Goal: Find specific page/section: Find specific page/section

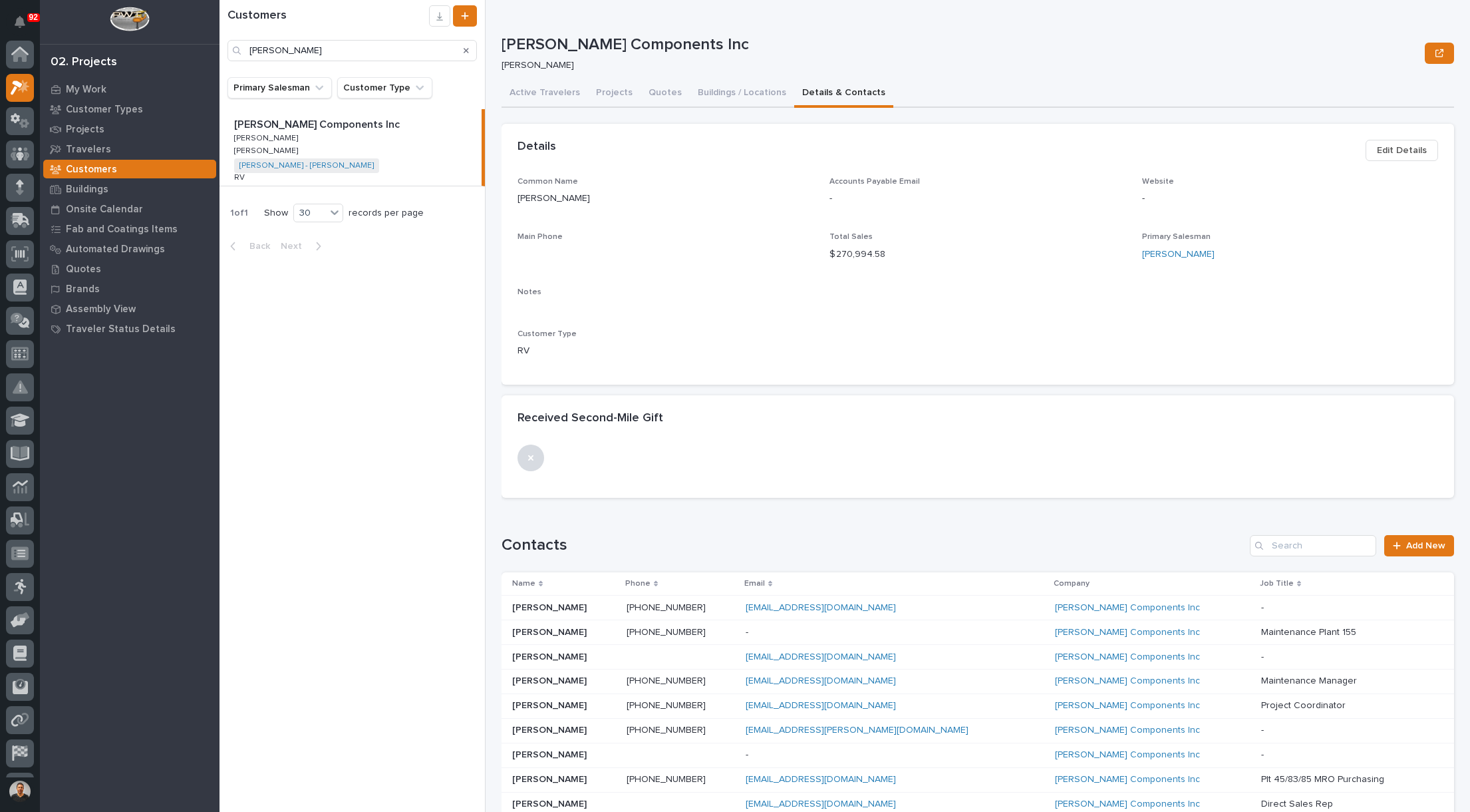
scroll to position [33, 0]
click at [323, 55] on input "[PERSON_NAME]" at bounding box center [352, 50] width 249 height 21
type input "L"
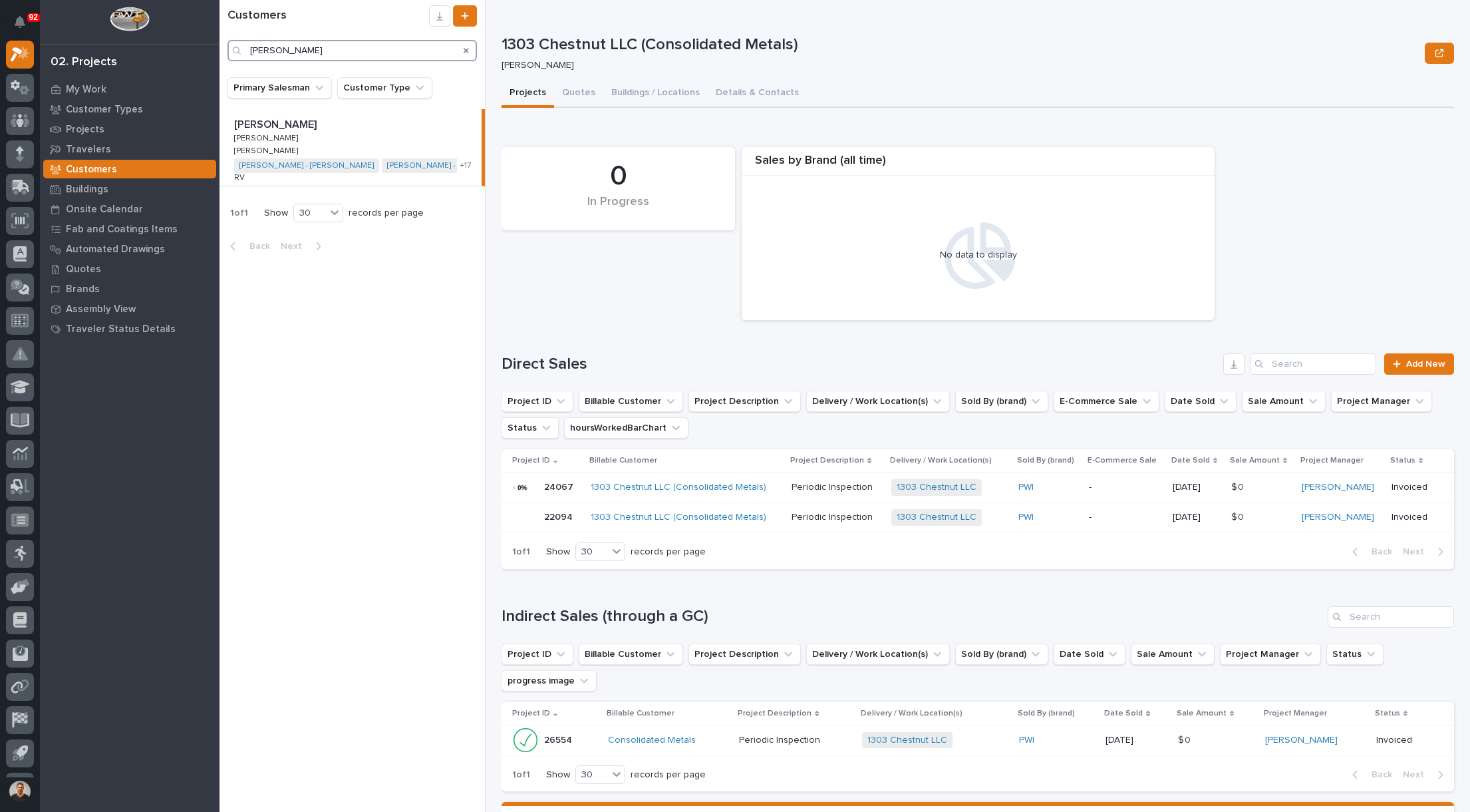
type input "[PERSON_NAME]"
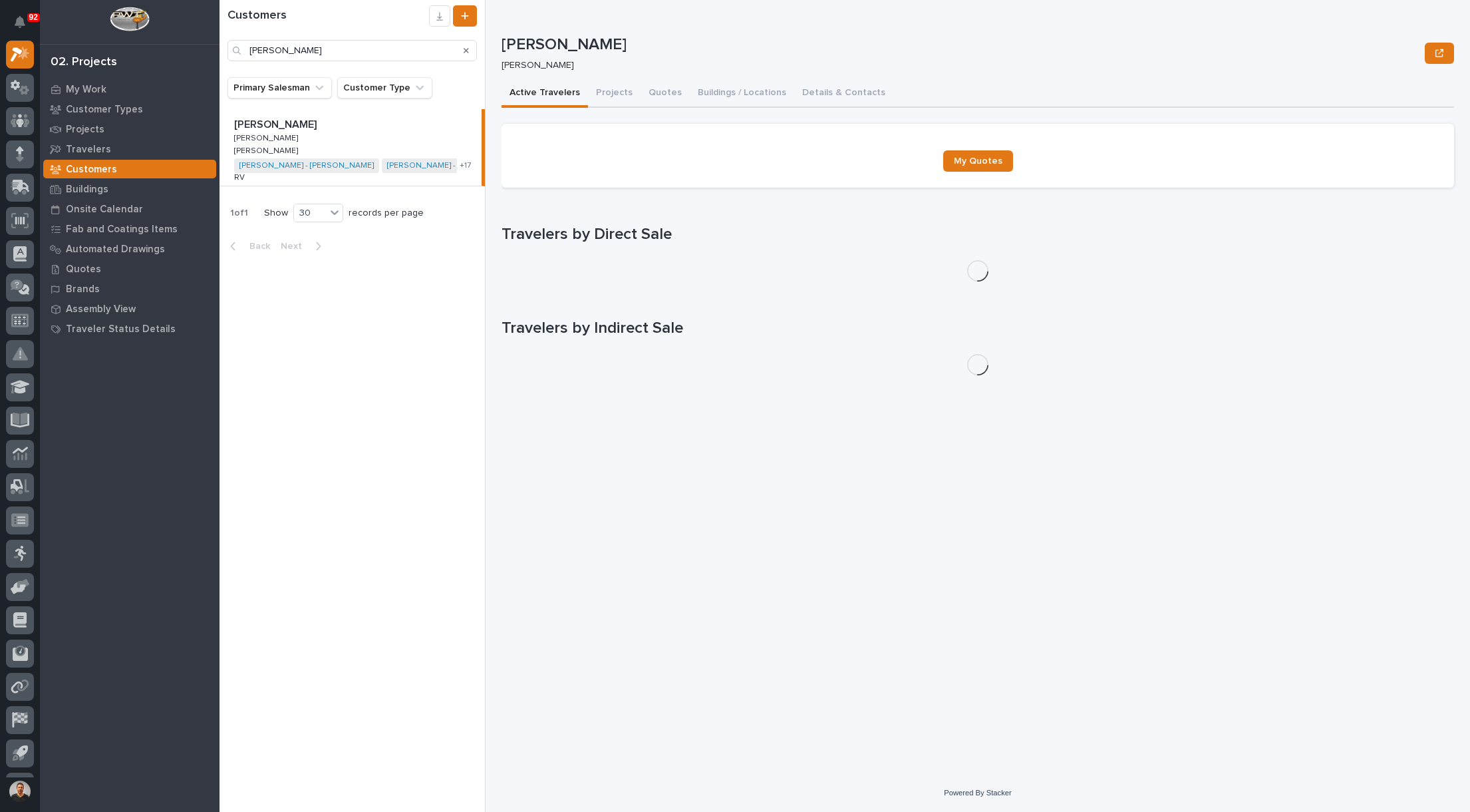
click at [277, 126] on p "[PERSON_NAME]" at bounding box center [277, 123] width 85 height 16
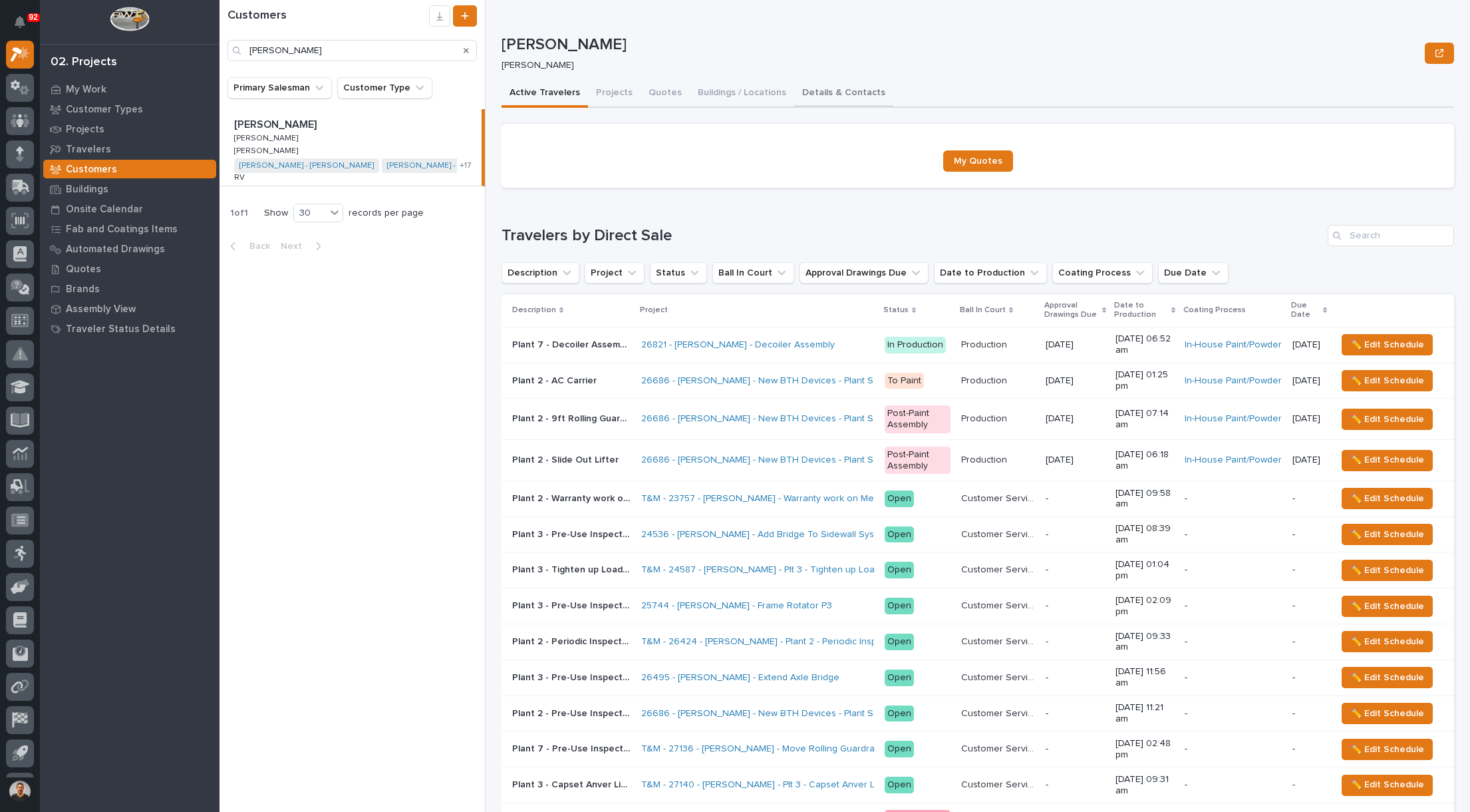
click at [826, 90] on button "Details & Contacts" at bounding box center [844, 93] width 99 height 28
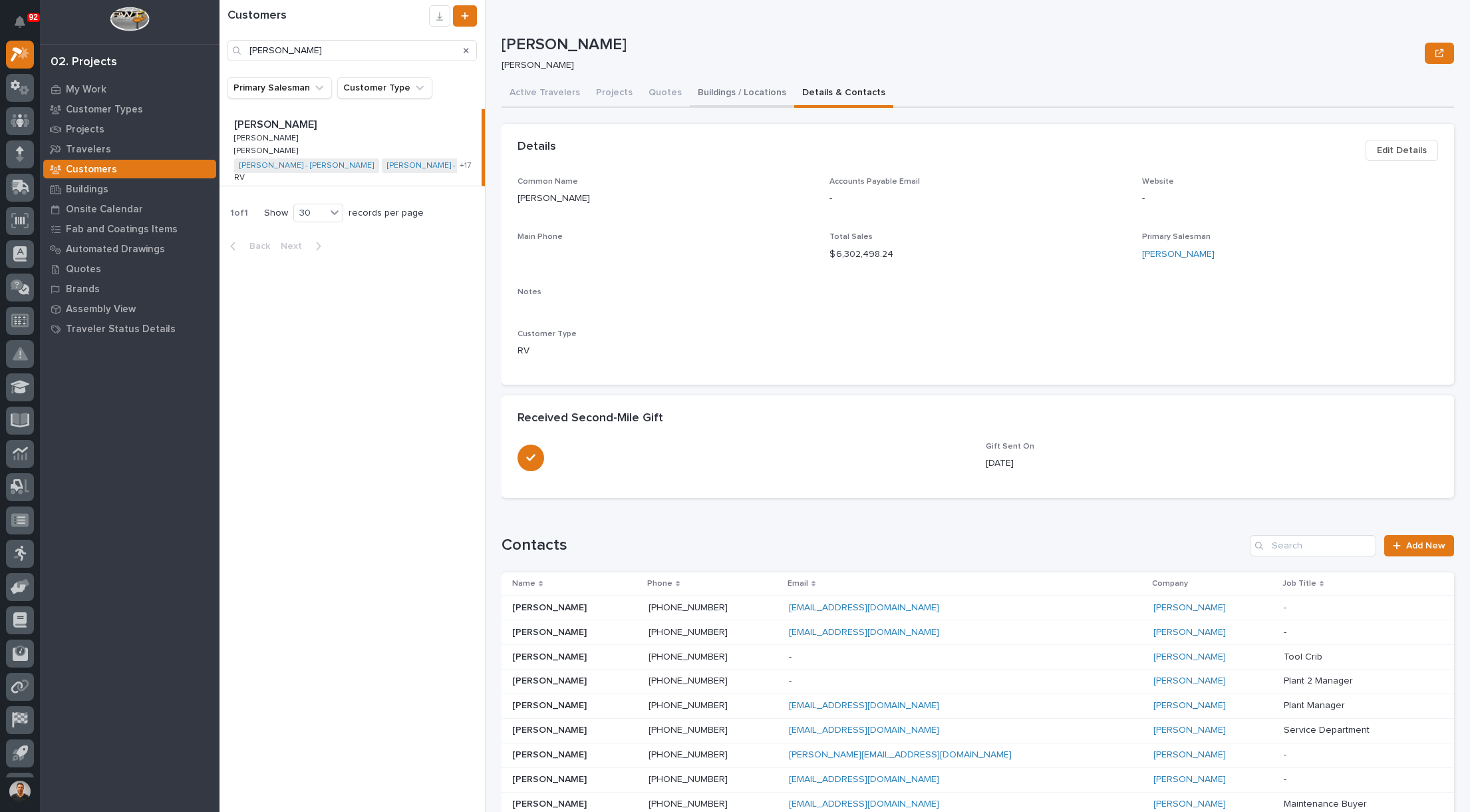
click at [732, 93] on button "Buildings / Locations" at bounding box center [742, 93] width 105 height 28
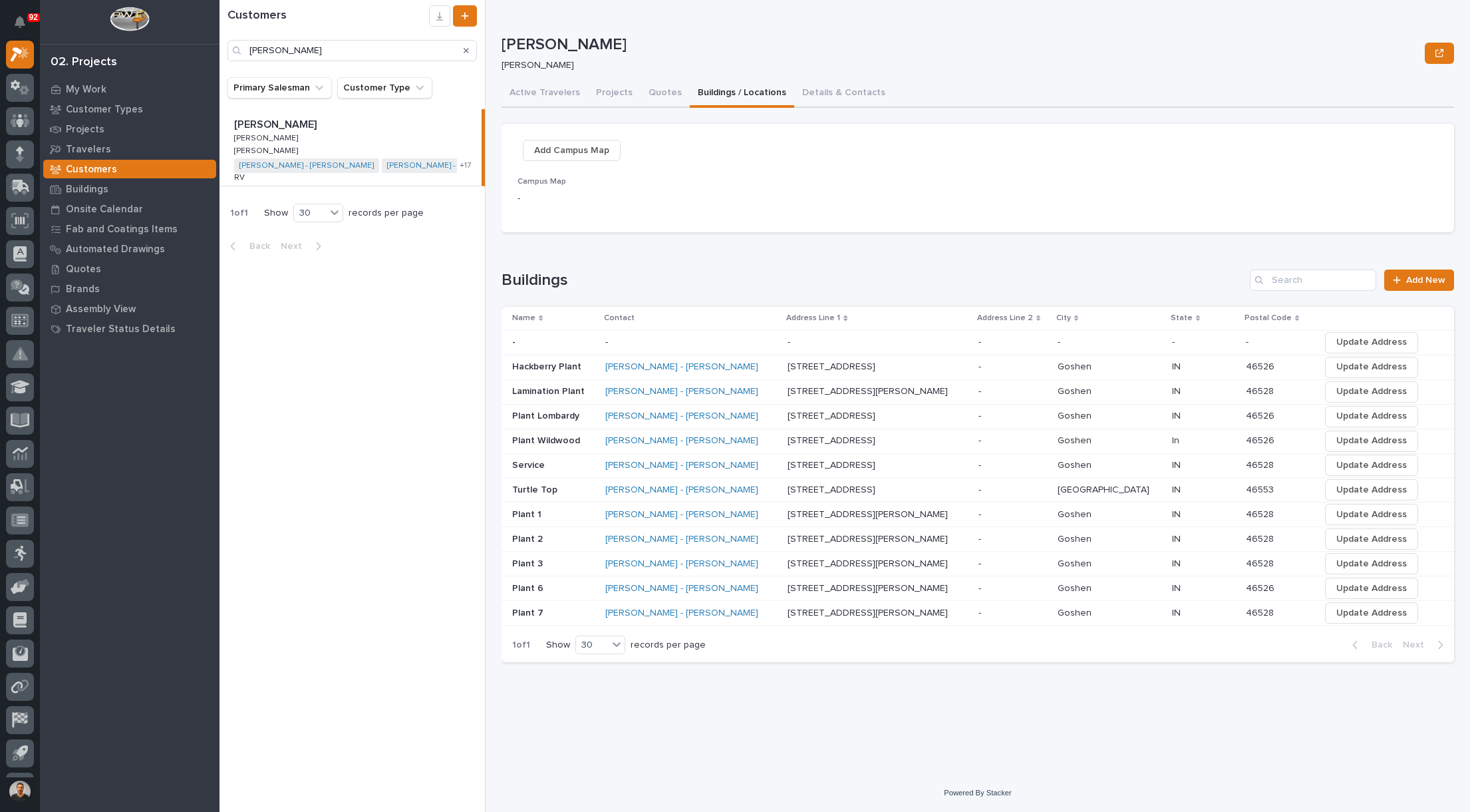
click at [834, 586] on p "[STREET_ADDRESS][PERSON_NAME]" at bounding box center [869, 587] width 163 height 14
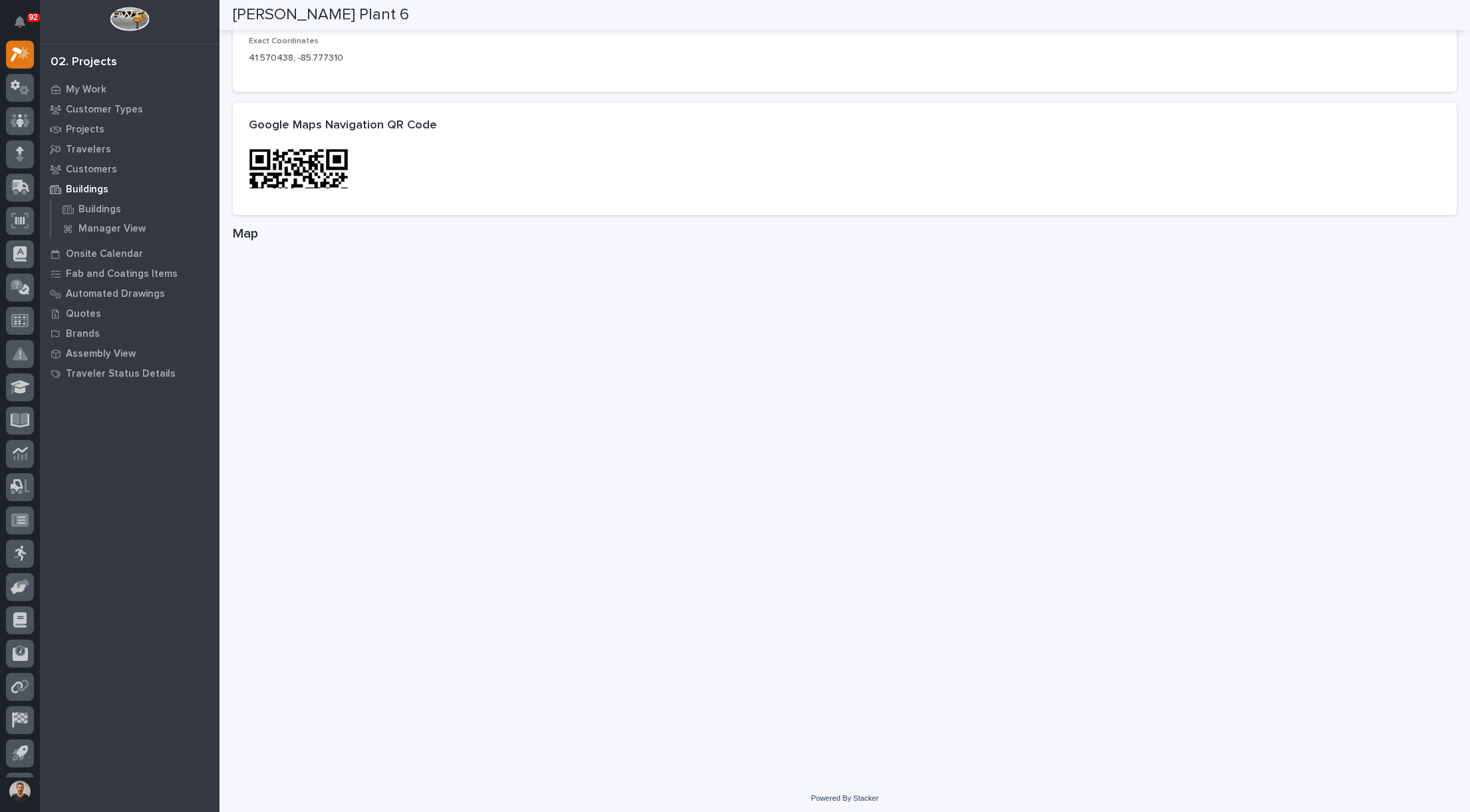
scroll to position [634, 0]
